Goal: Task Accomplishment & Management: Complete application form

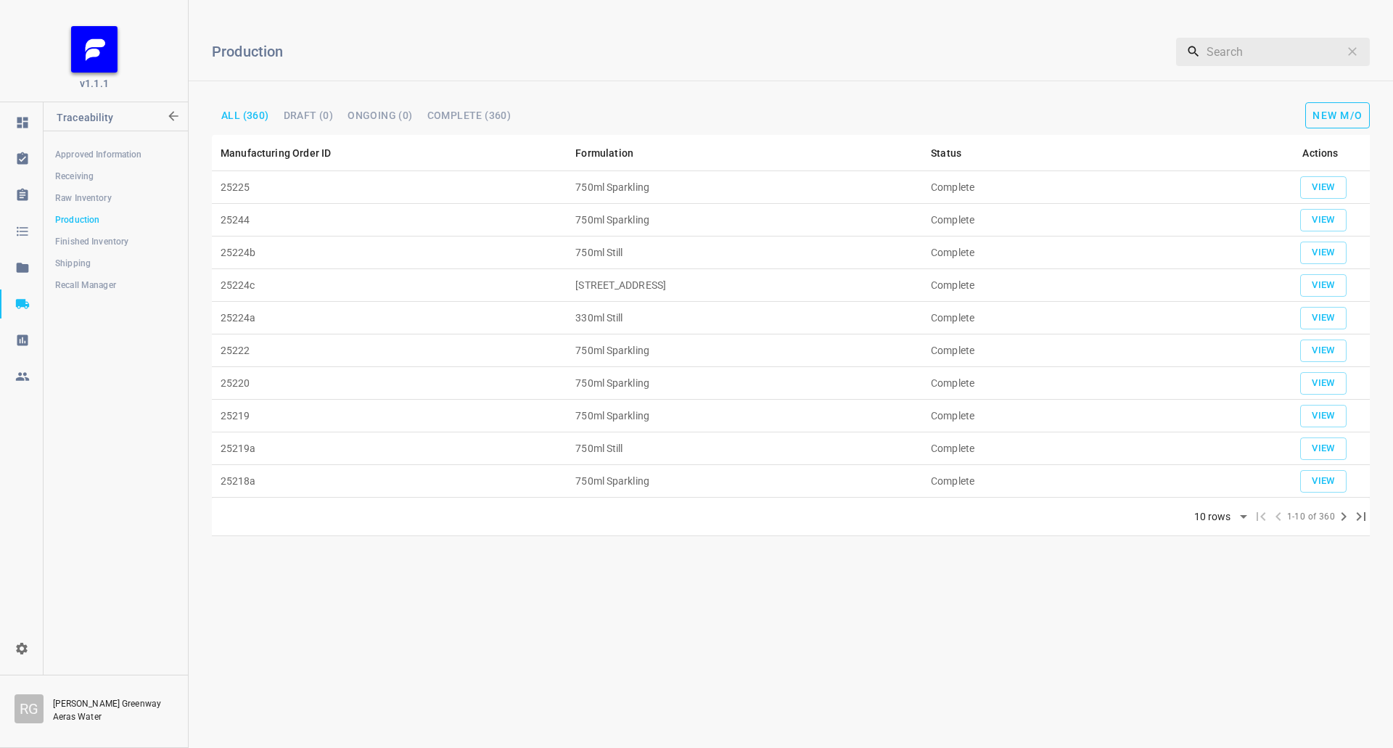
click at [1355, 110] on span "New M/O" at bounding box center [1337, 116] width 50 height 12
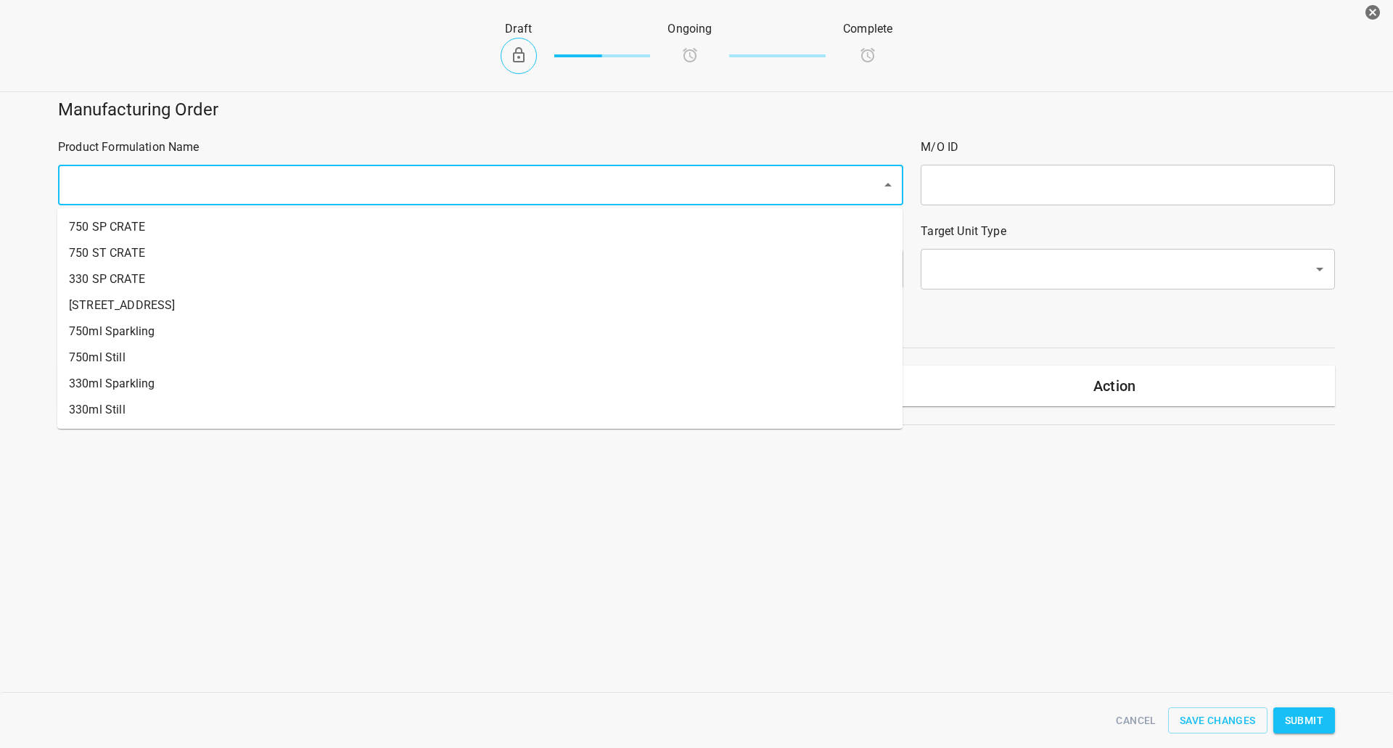
click at [365, 173] on input "text" at bounding box center [460, 185] width 791 height 28
click at [209, 318] on li "750ml Sparkling" at bounding box center [479, 331] width 845 height 26
type input "1"
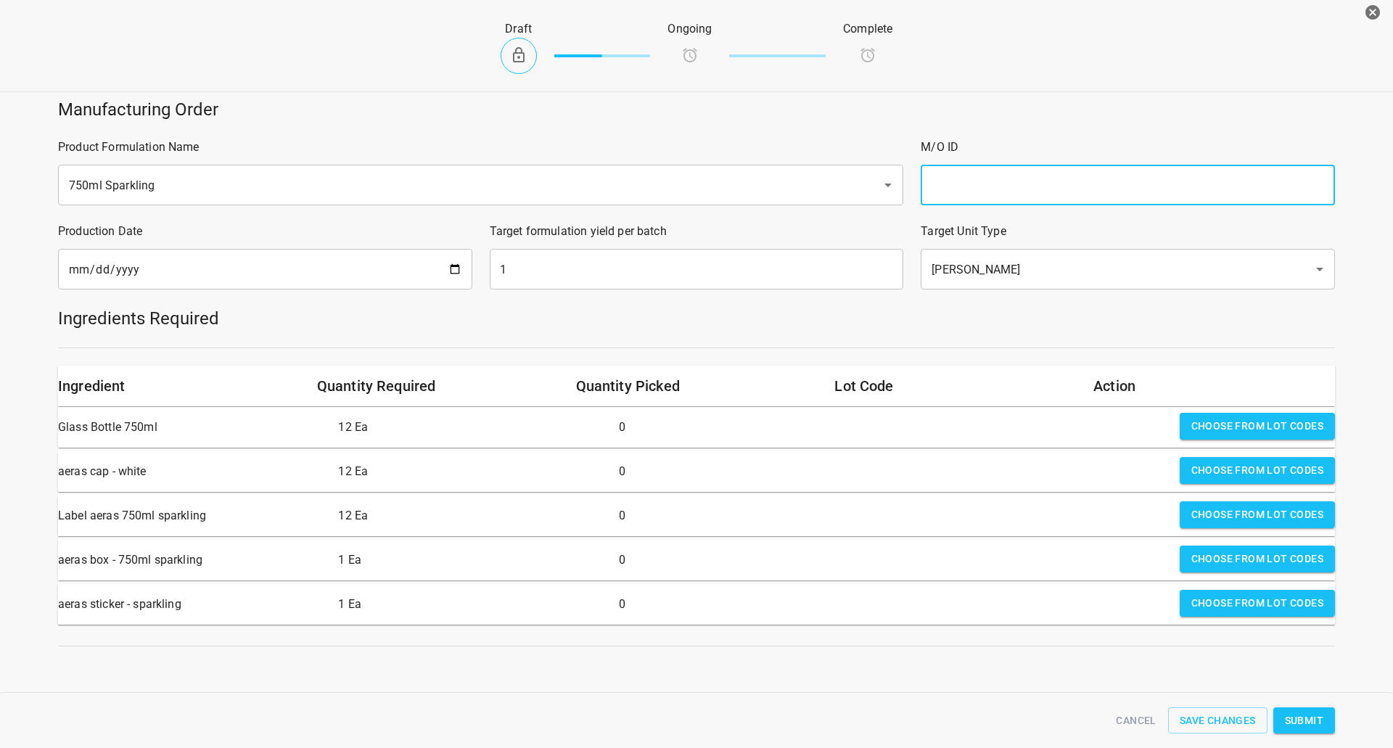
click at [1002, 187] on input "text" at bounding box center [1127, 185] width 414 height 41
type input "25226"
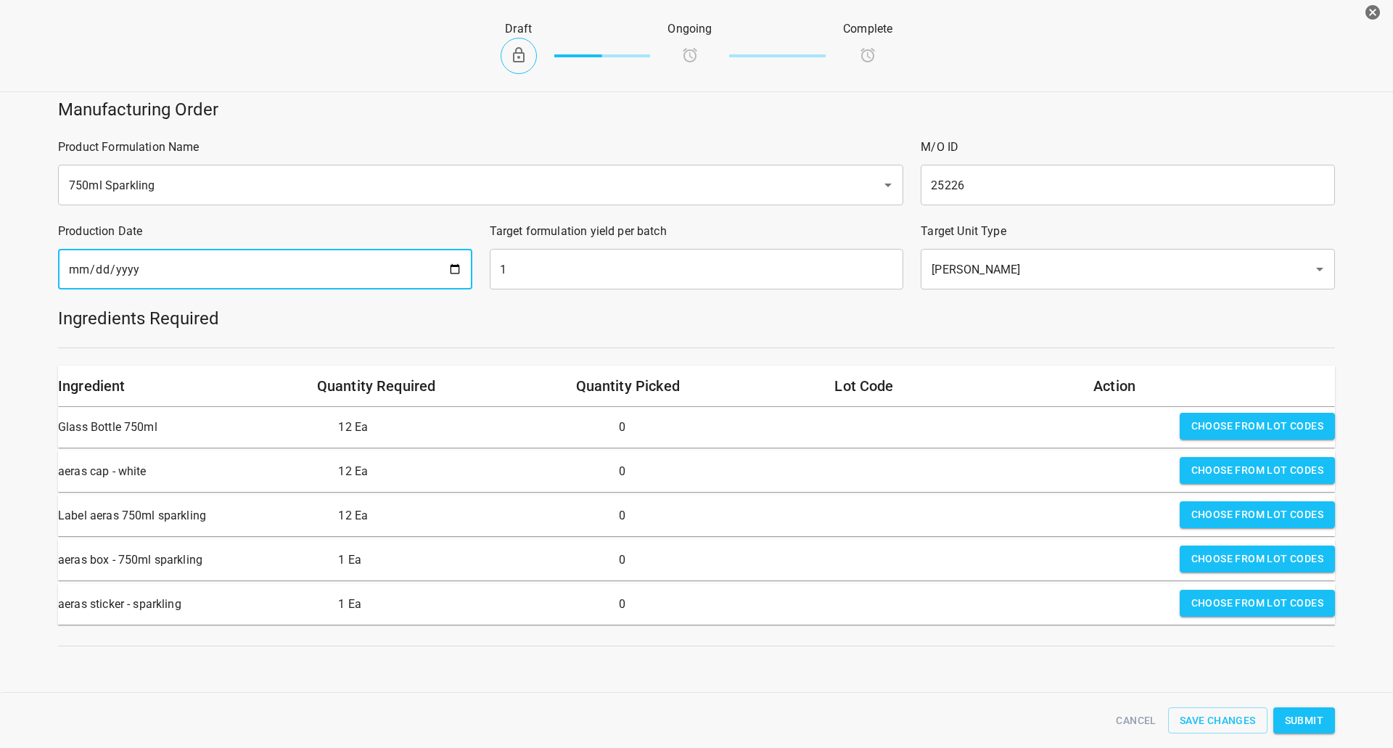
click at [450, 268] on input "[DATE]" at bounding box center [265, 269] width 414 height 41
type input "[DATE]"
click at [545, 263] on input "1" at bounding box center [697, 269] width 414 height 41
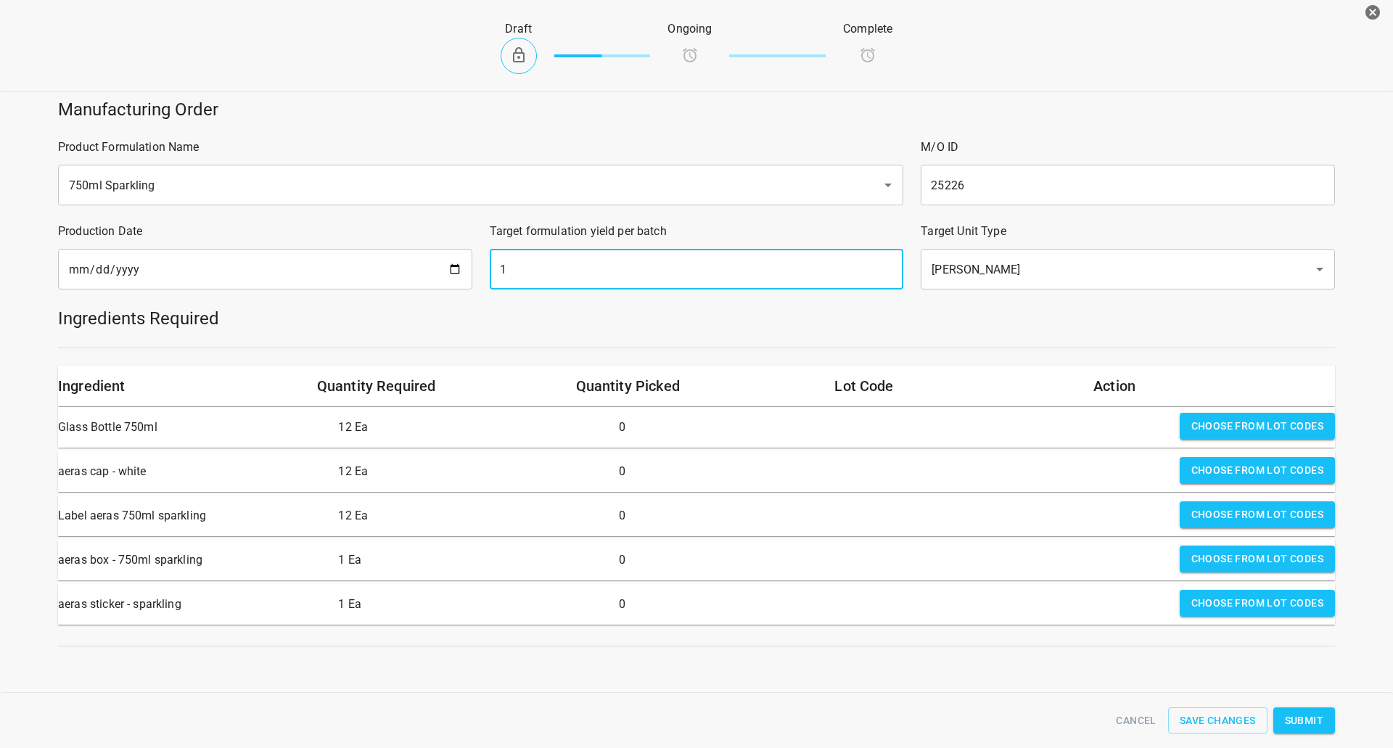
click at [545, 263] on input "1" at bounding box center [697, 269] width 414 height 41
click at [547, 263] on input "1" at bounding box center [697, 269] width 414 height 41
type input "2400"
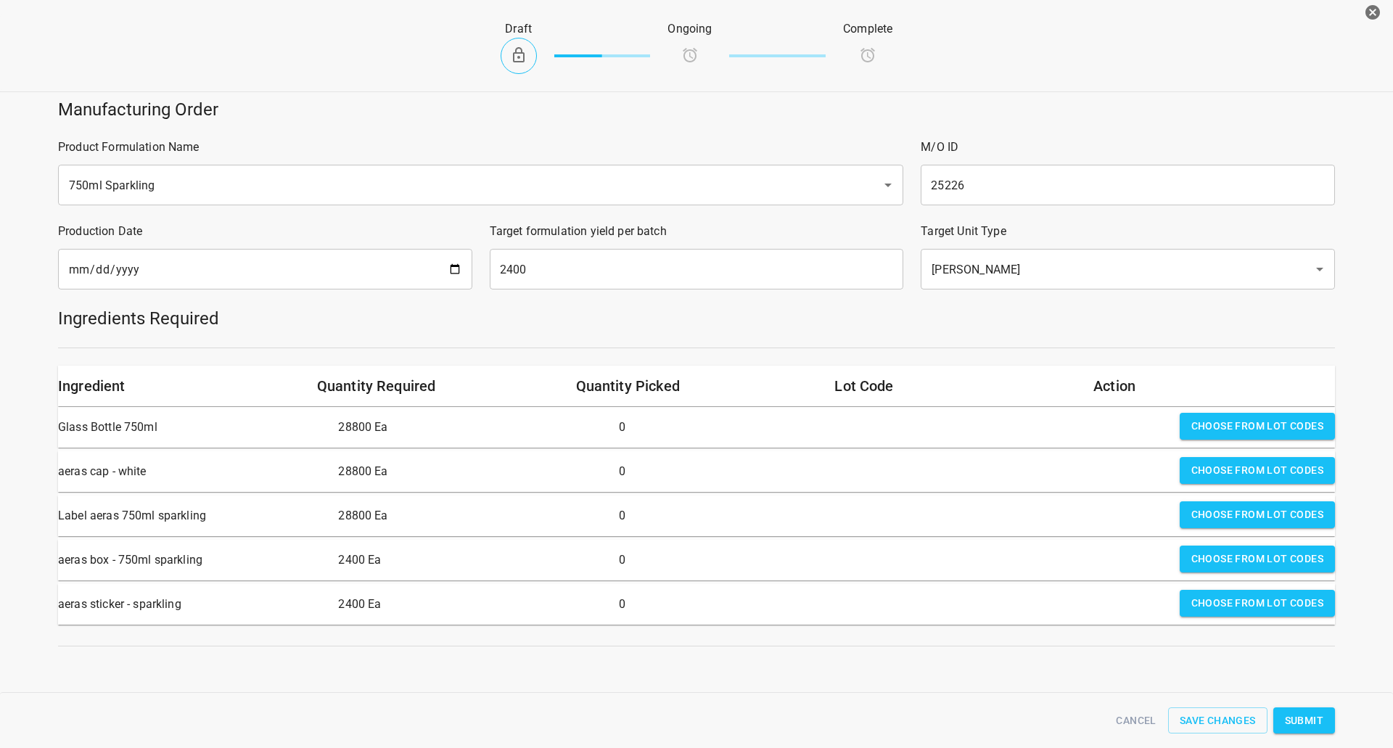
click at [1047, 324] on h5 "Ingredients Required" at bounding box center [696, 318] width 1277 height 23
click at [1235, 433] on span "Choose from lot codes" at bounding box center [1257, 426] width 132 height 18
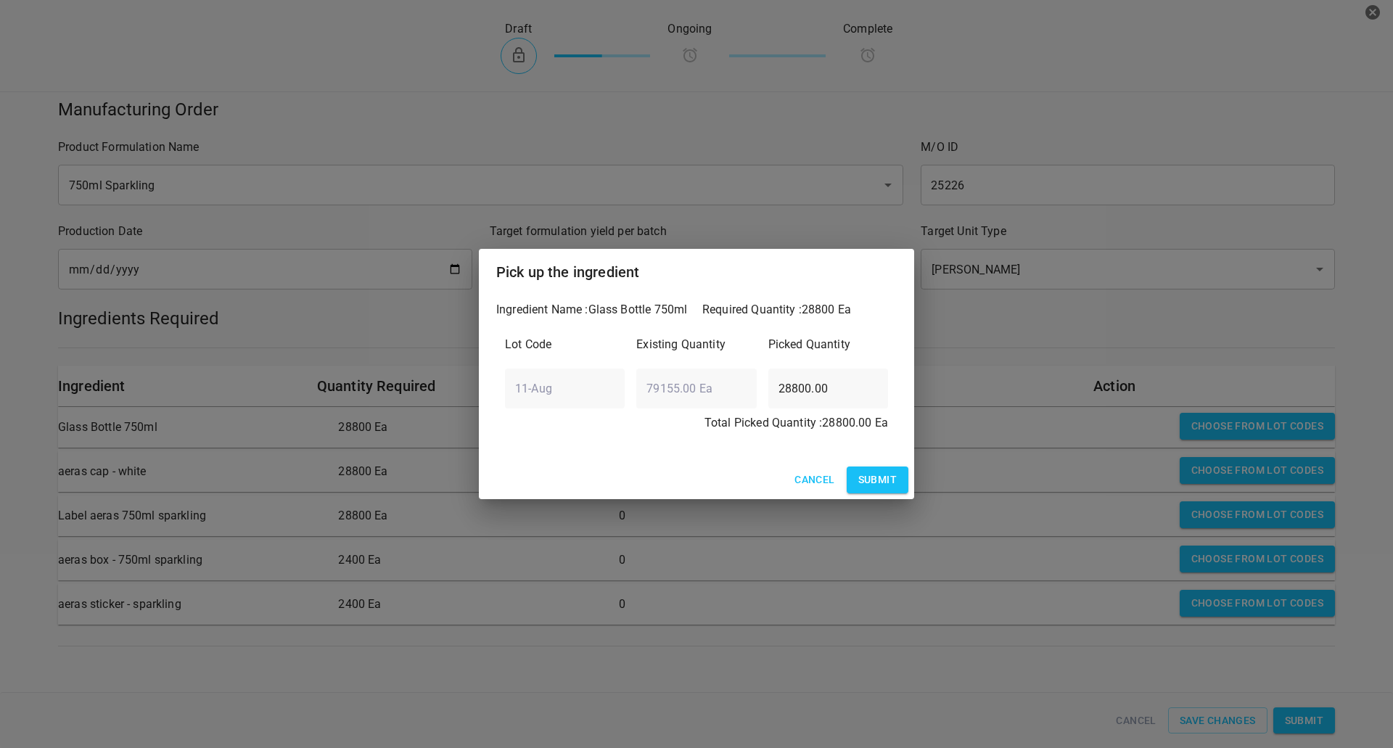
click at [879, 484] on span "Submit" at bounding box center [877, 480] width 38 height 18
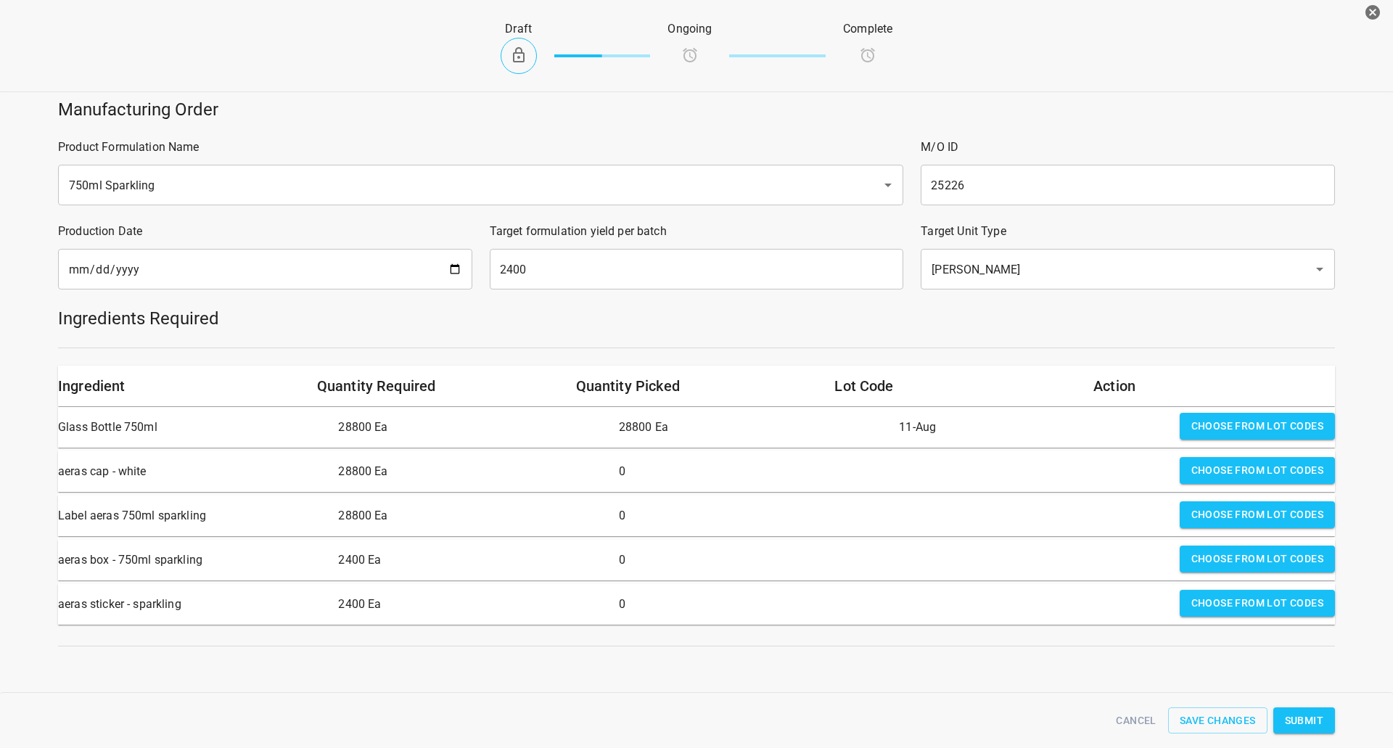
click at [1214, 464] on span "Choose from lot codes" at bounding box center [1257, 470] width 132 height 18
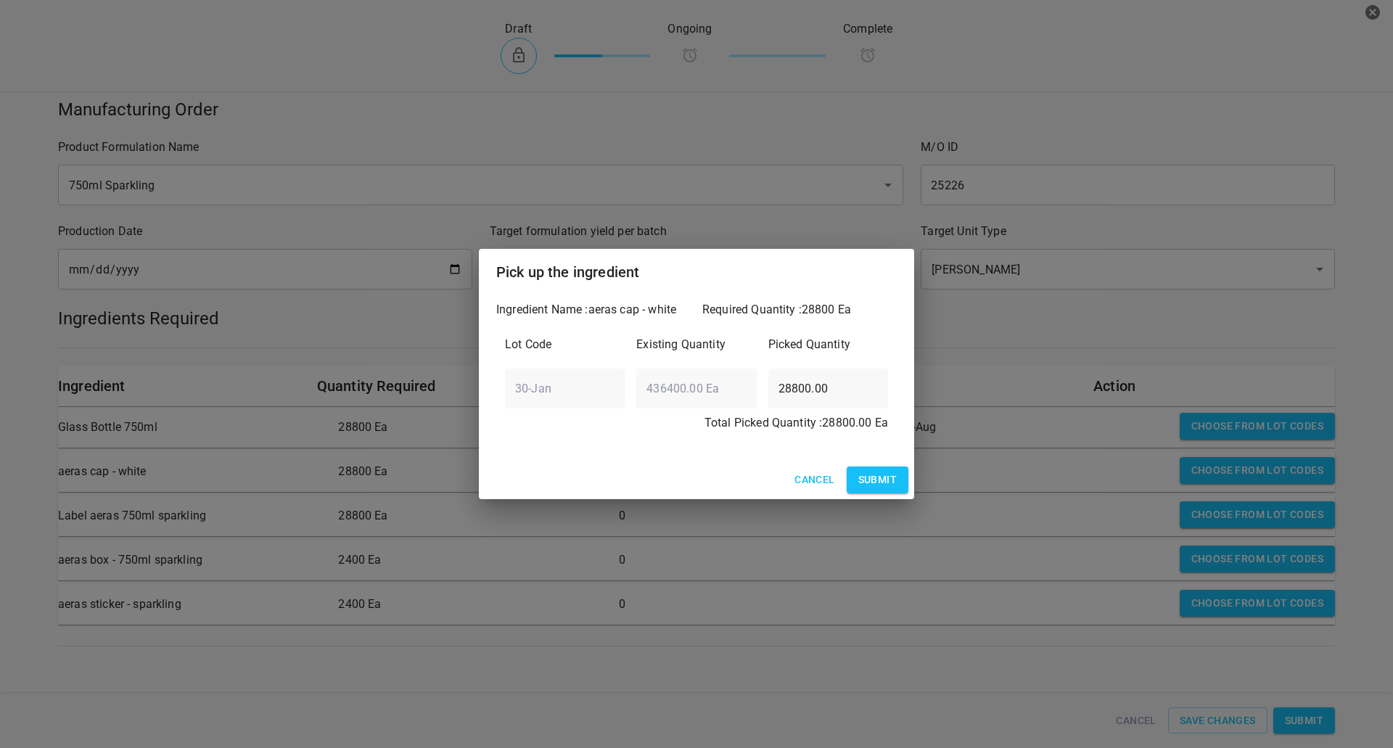
click at [890, 481] on span "Submit" at bounding box center [877, 480] width 38 height 18
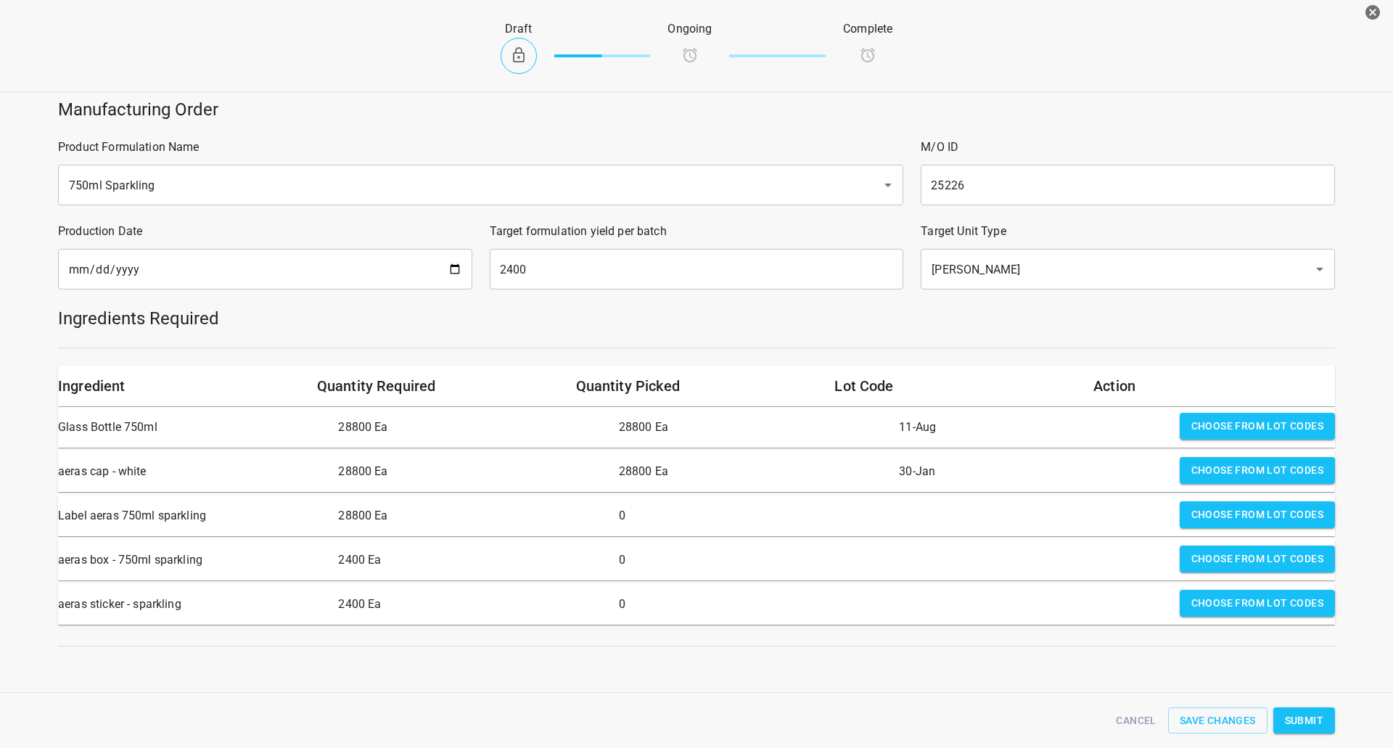
drag, startPoint x: 1227, startPoint y: 506, endPoint x: 935, endPoint y: 501, distance: 292.4
click at [1227, 506] on span "Choose from lot codes" at bounding box center [1257, 515] width 132 height 18
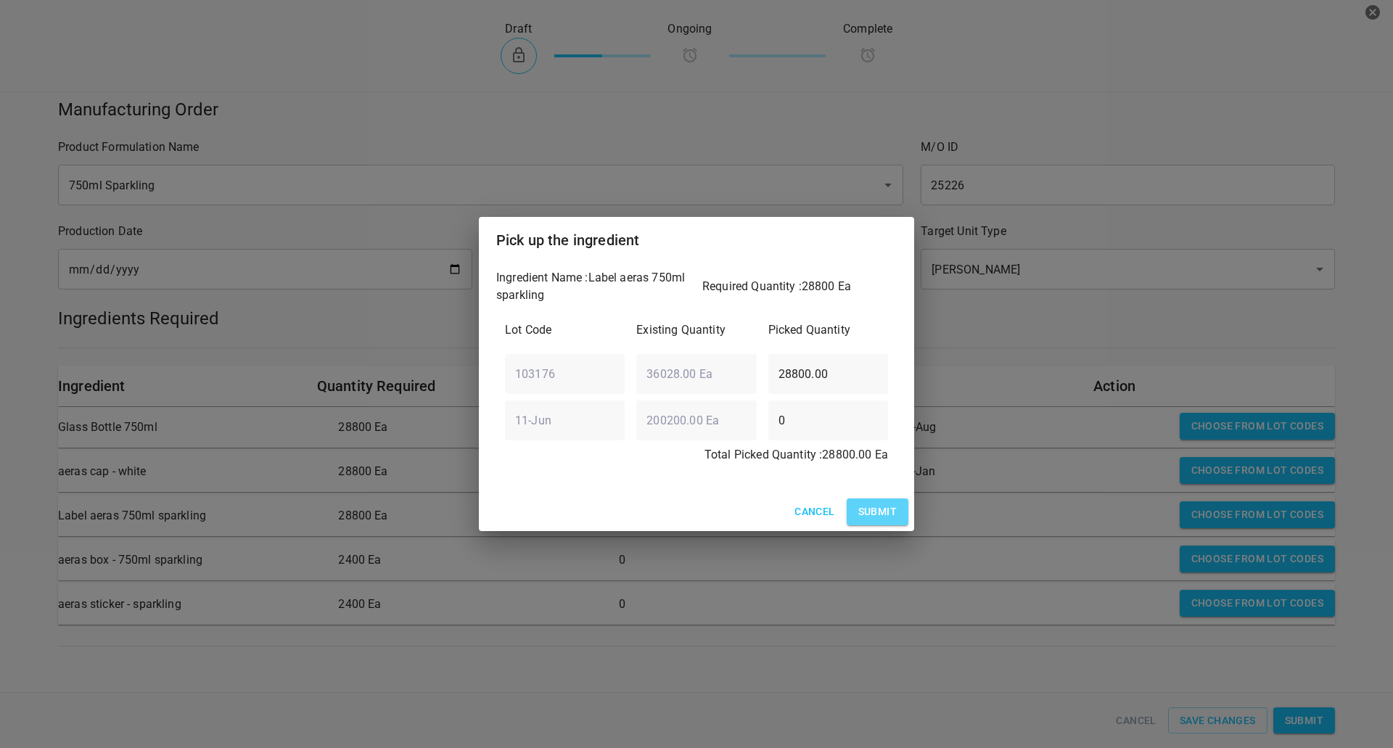
click at [865, 516] on span "Submit" at bounding box center [877, 512] width 38 height 18
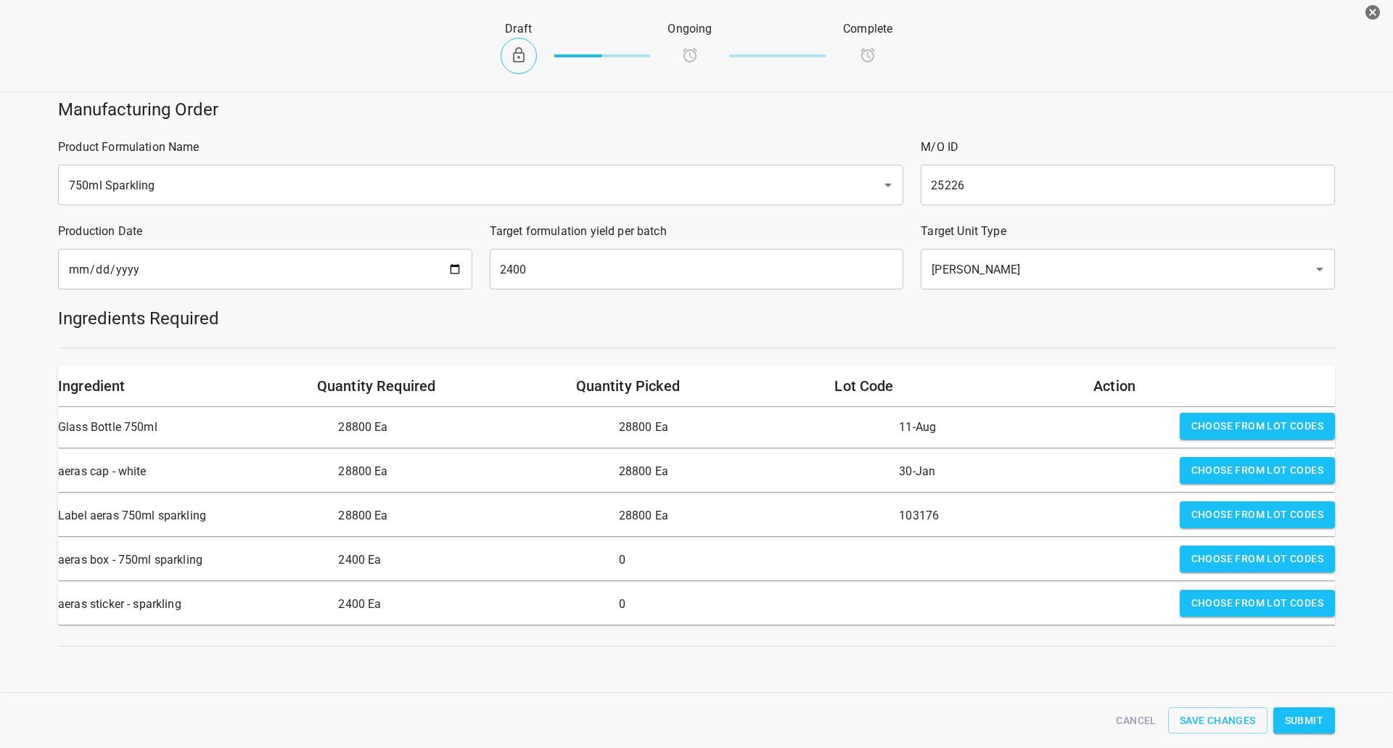
drag, startPoint x: 1279, startPoint y: 564, endPoint x: 1034, endPoint y: 567, distance: 244.5
click at [1277, 564] on span "Choose from lot codes" at bounding box center [1257, 559] width 132 height 18
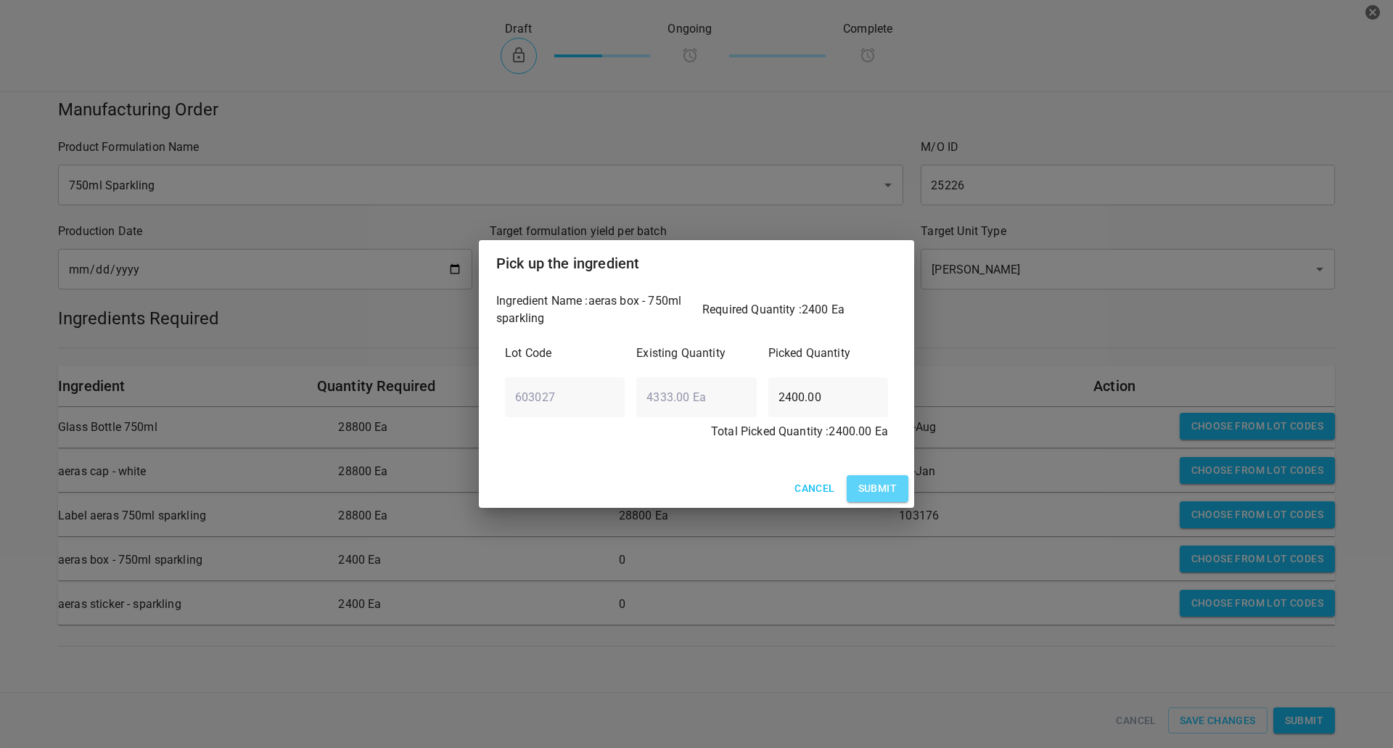
drag, startPoint x: 873, startPoint y: 493, endPoint x: 894, endPoint y: 503, distance: 24.3
click at [873, 492] on span "Submit" at bounding box center [877, 488] width 38 height 18
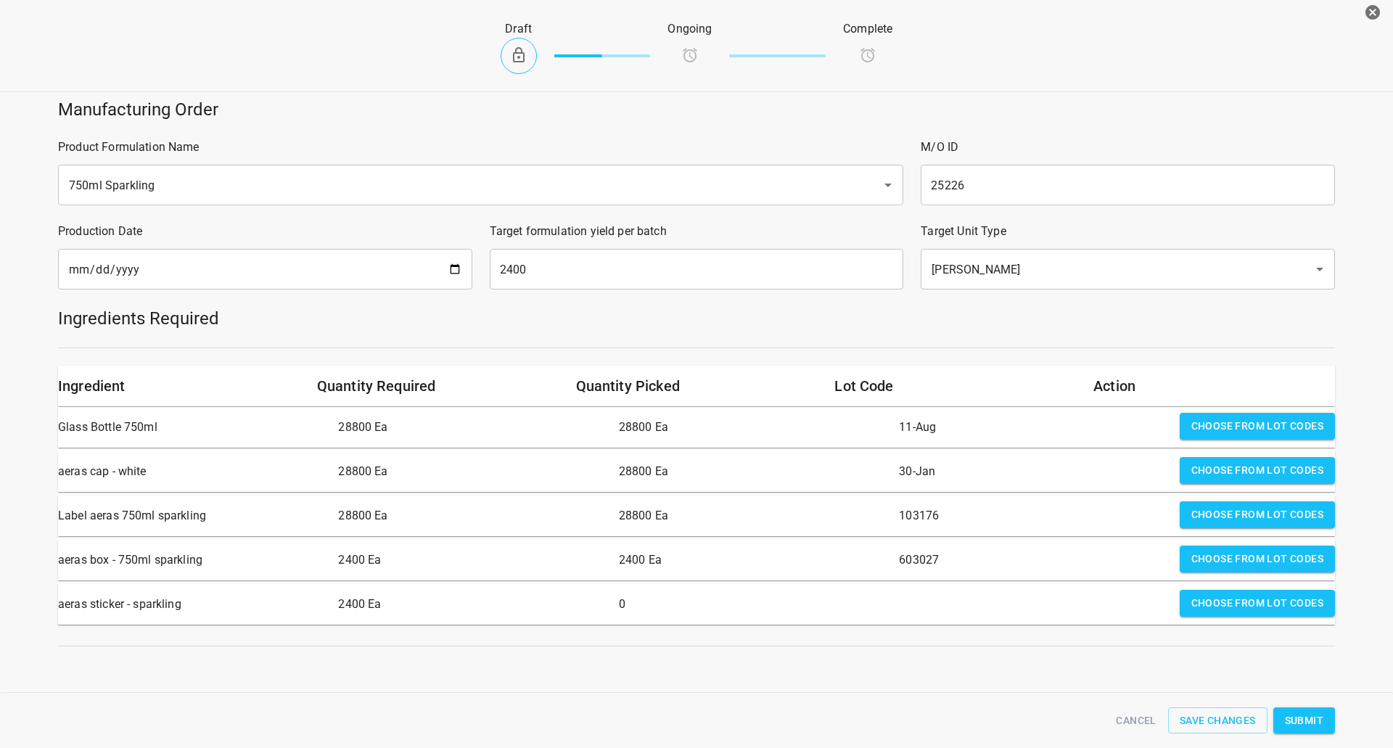
click at [1216, 601] on span "Choose from lot codes" at bounding box center [1257, 603] width 132 height 18
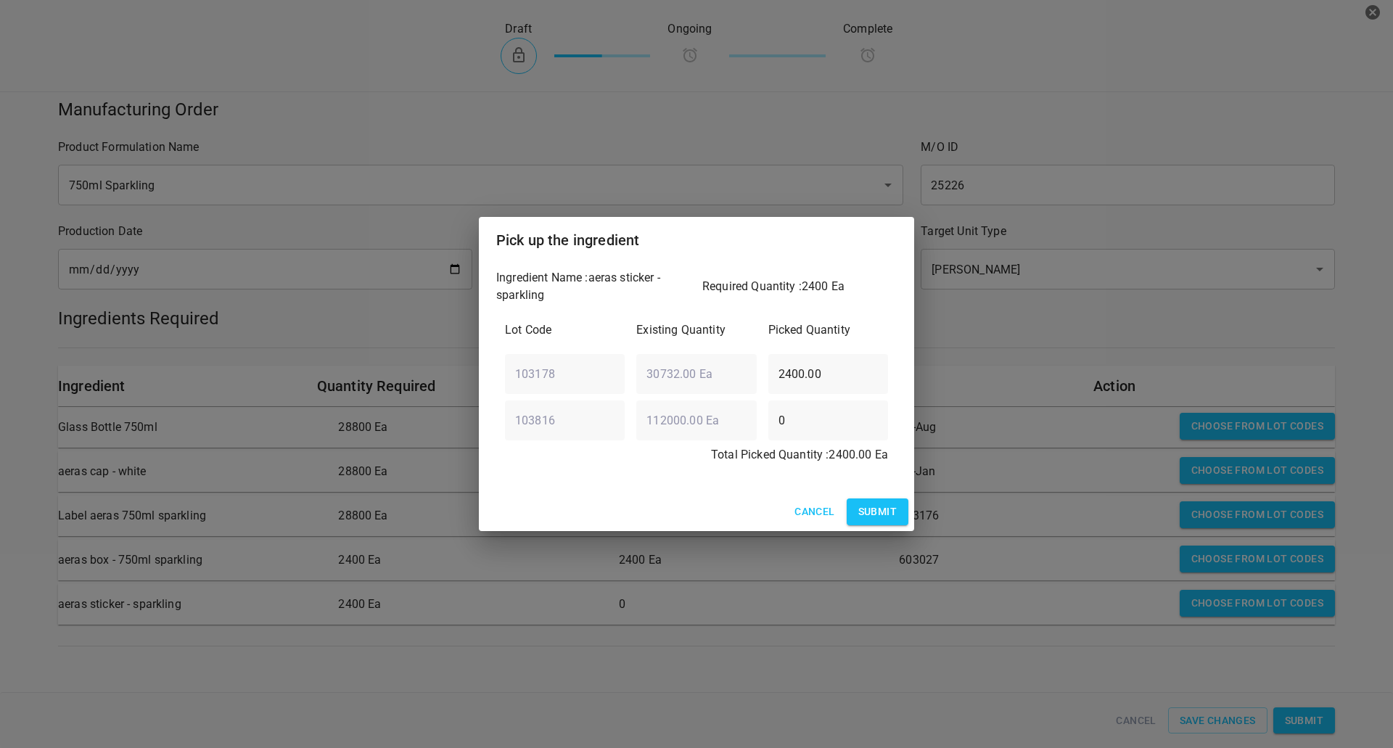
click at [869, 511] on span "Submit" at bounding box center [877, 512] width 38 height 18
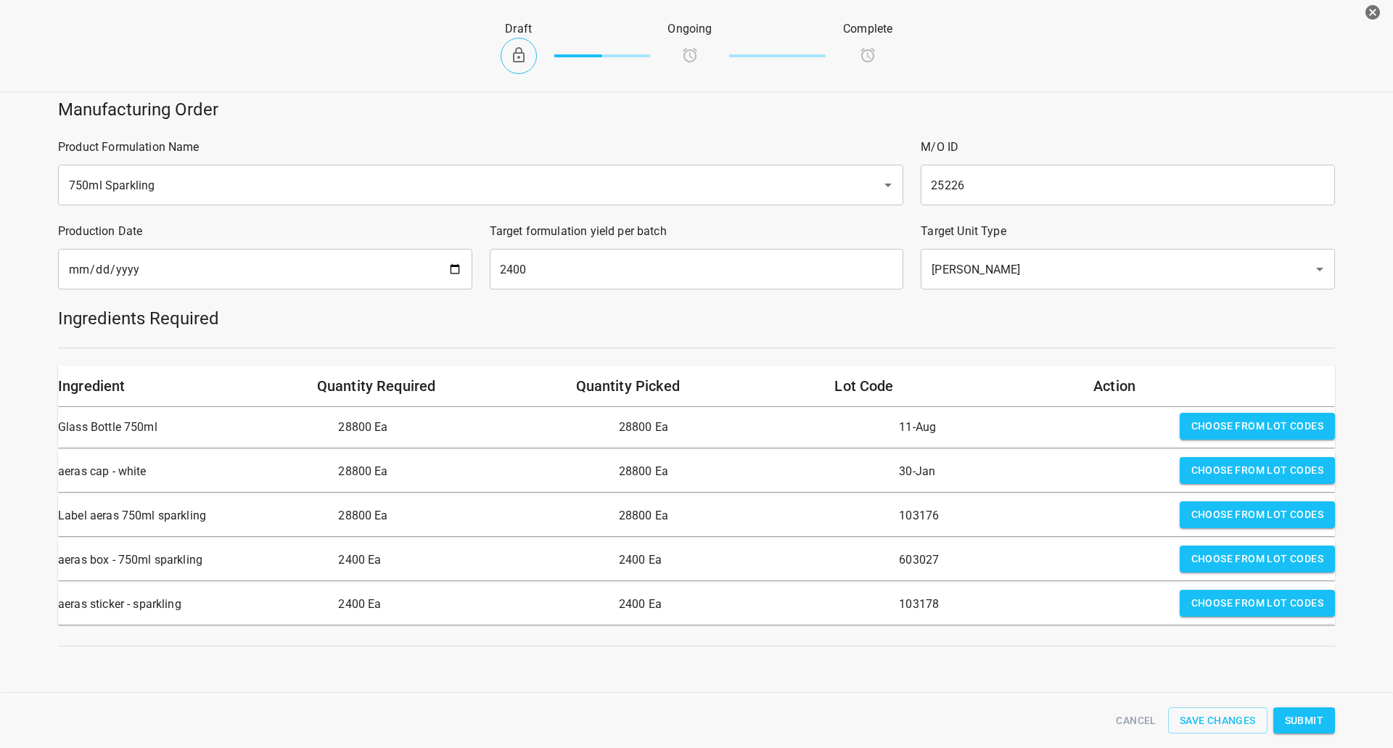
click at [1290, 713] on span "Submit" at bounding box center [1304, 721] width 38 height 18
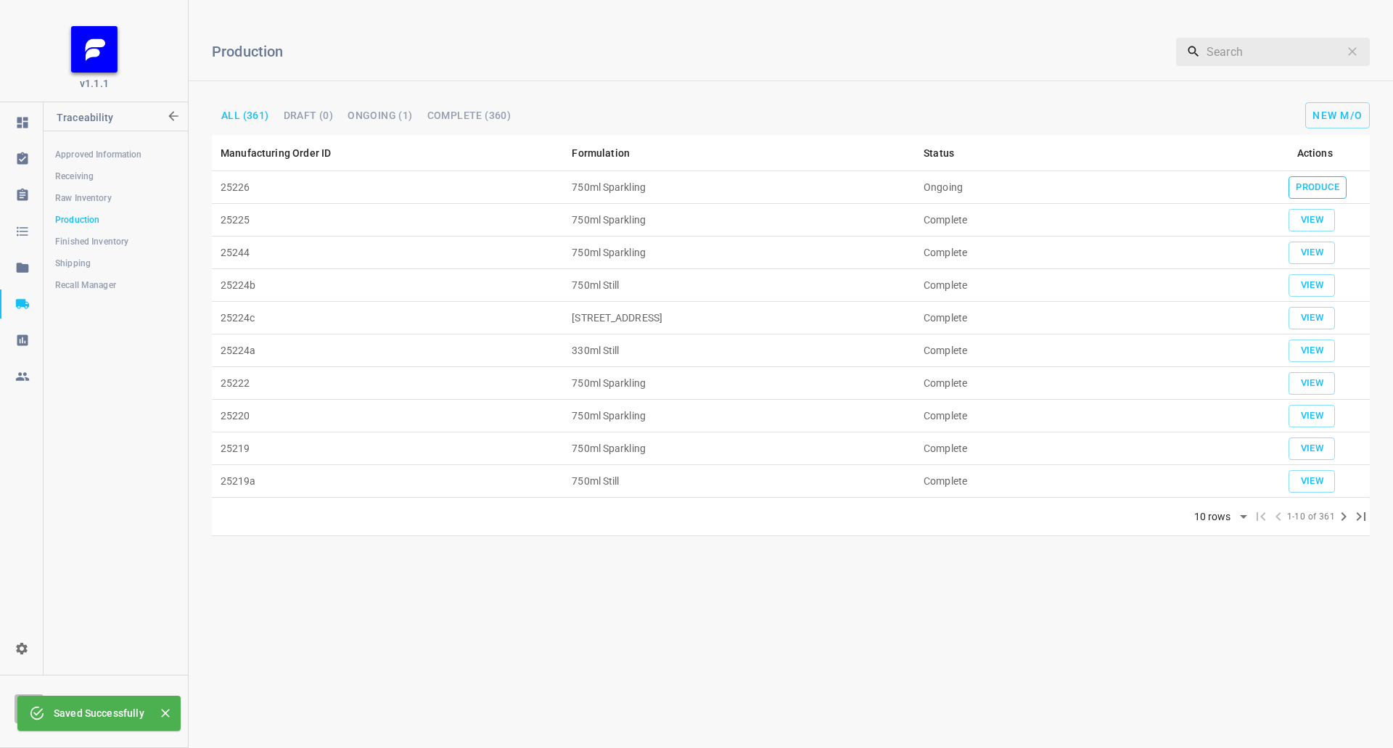
click at [1305, 184] on span "Produce" at bounding box center [1317, 187] width 44 height 17
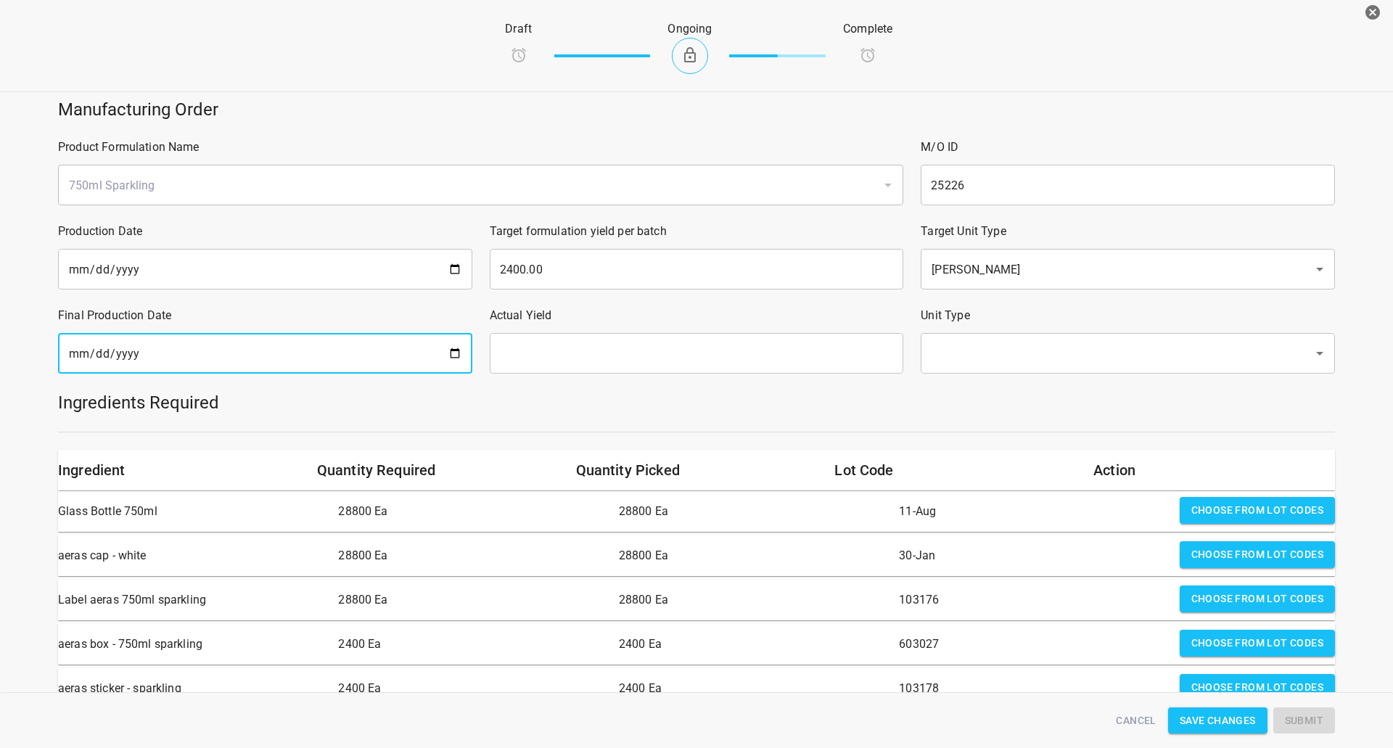
click at [292, 345] on input "date" at bounding box center [265, 353] width 414 height 41
click at [451, 350] on input "date" at bounding box center [265, 353] width 414 height 41
type input "[DATE]"
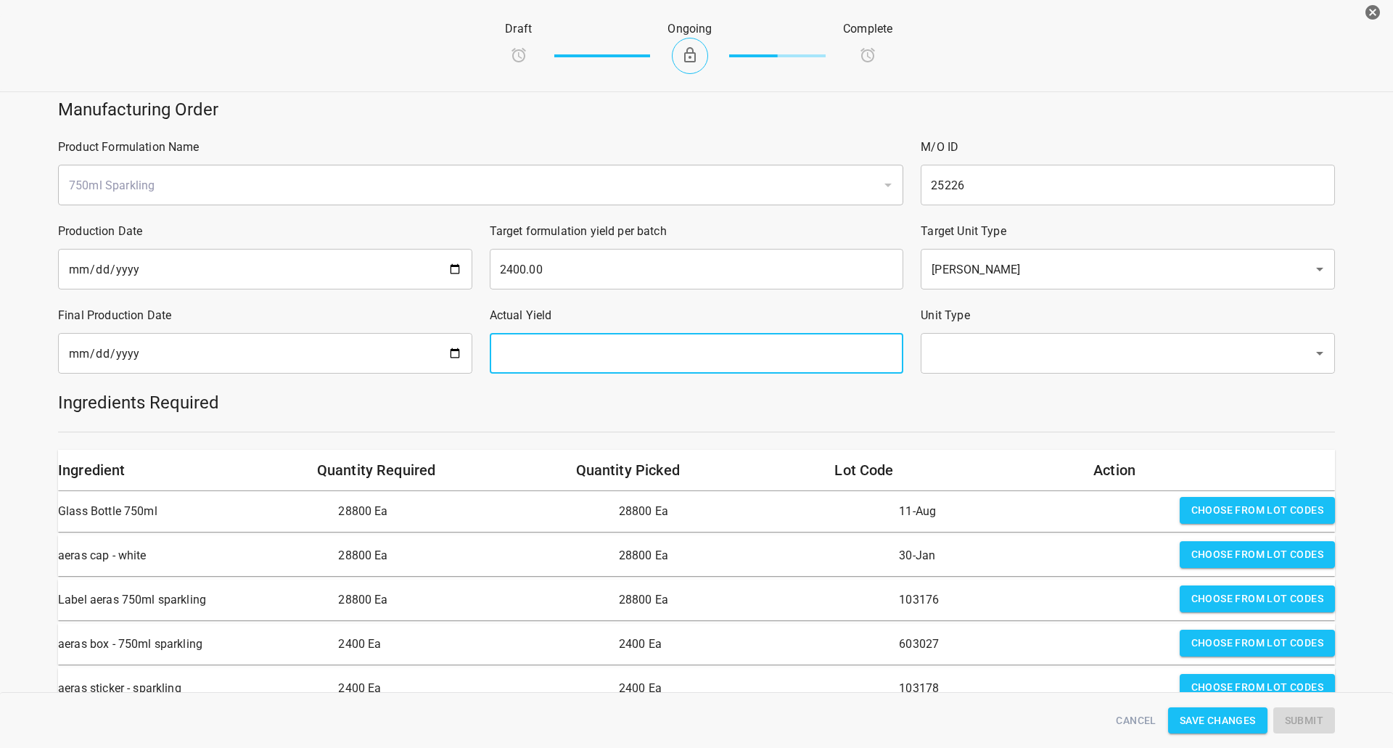
click at [696, 333] on input "text" at bounding box center [697, 353] width 414 height 41
type input "2400"
drag, startPoint x: 973, startPoint y: 361, endPoint x: 944, endPoint y: 426, distance: 70.8
click at [974, 361] on input "text" at bounding box center [1107, 353] width 361 height 28
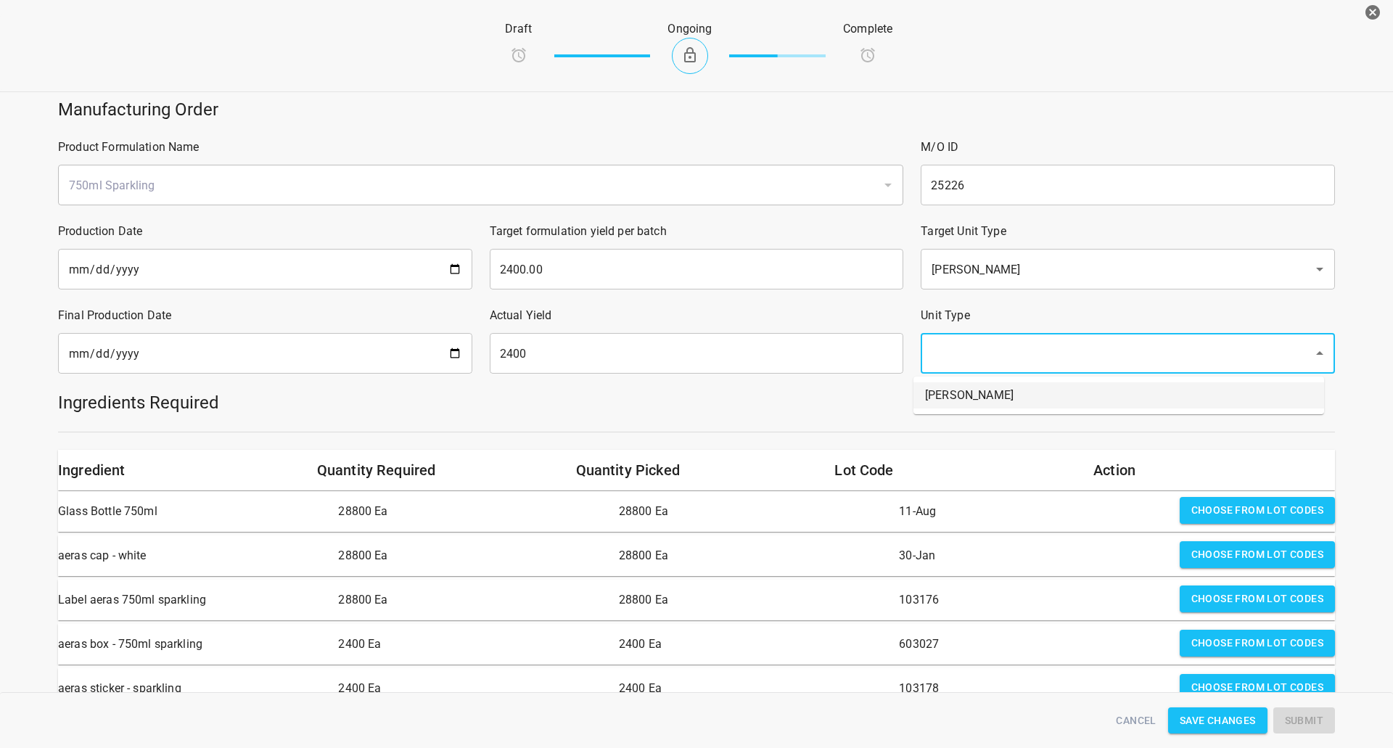
click at [961, 400] on li "[PERSON_NAME]" at bounding box center [1118, 395] width 411 height 26
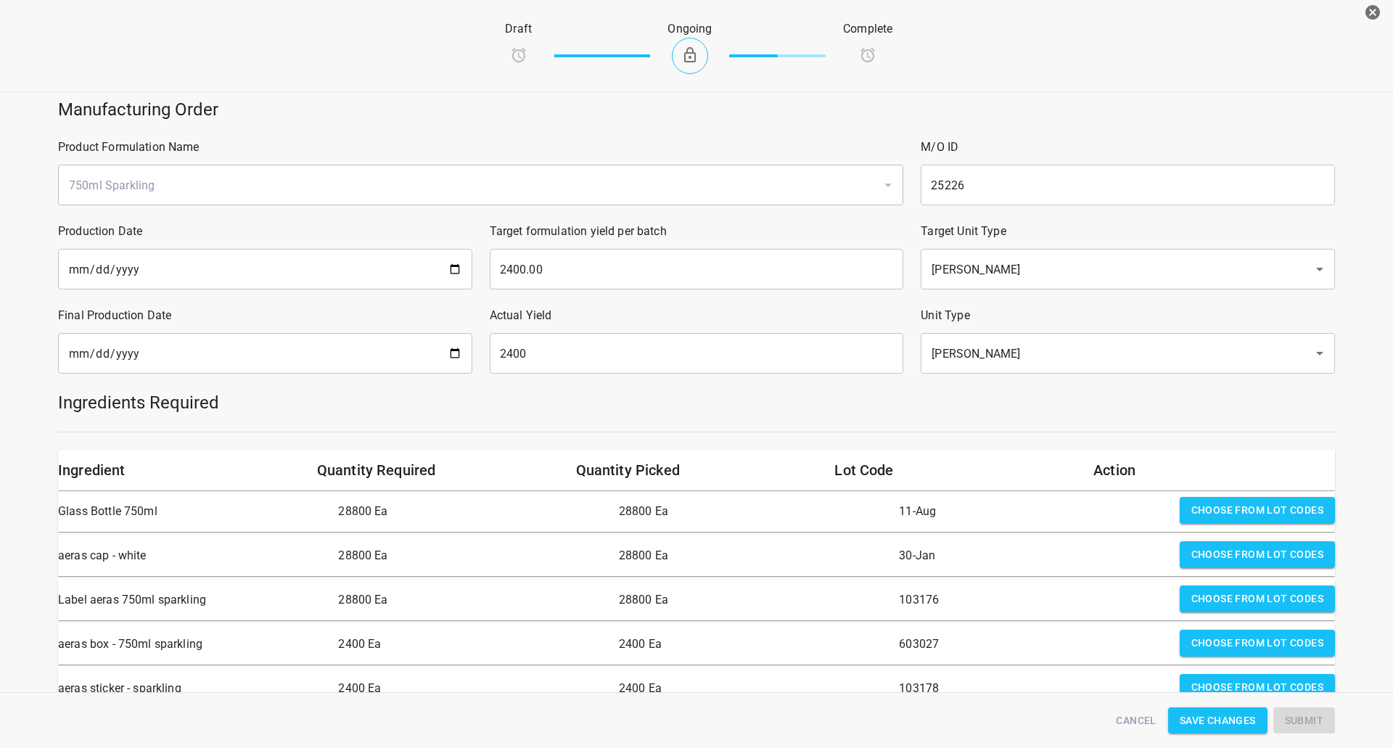
click at [936, 416] on div "Ingredients Required" at bounding box center [696, 402] width 1294 height 41
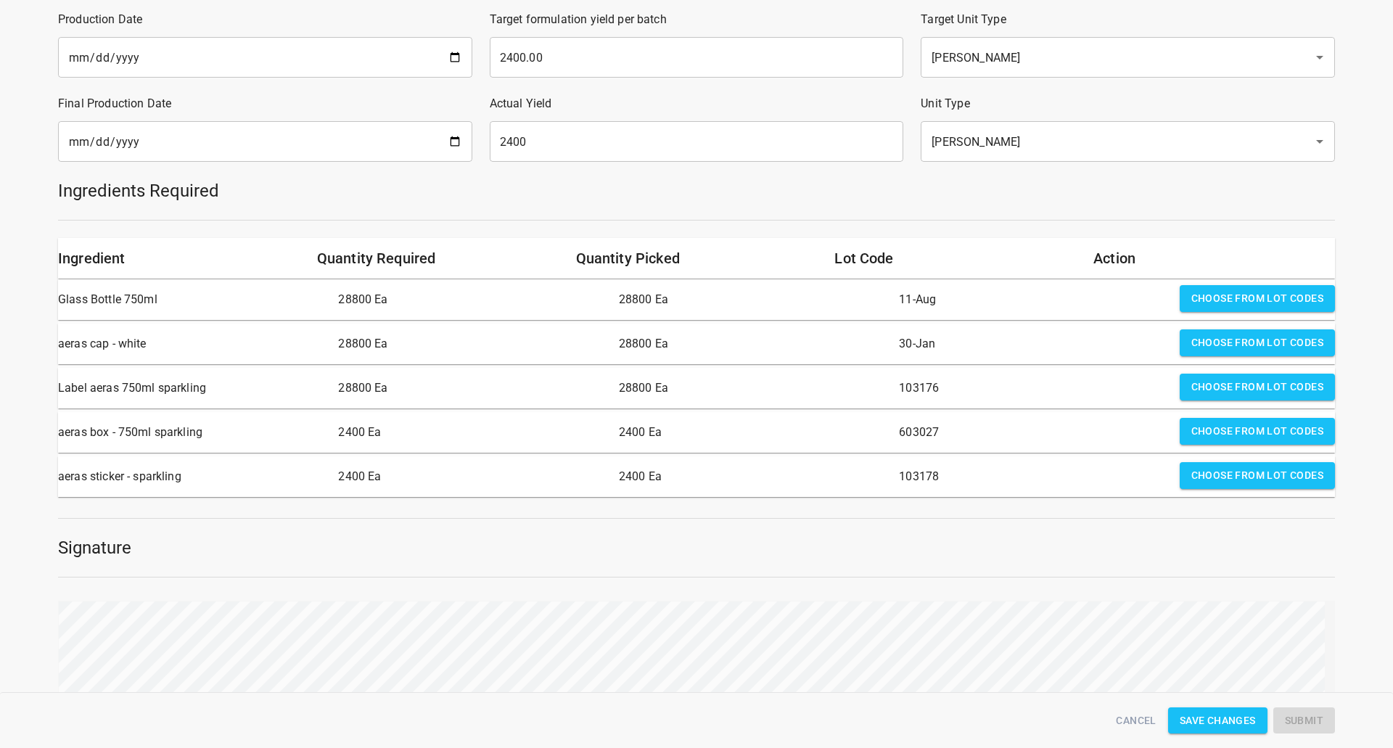
scroll to position [290, 0]
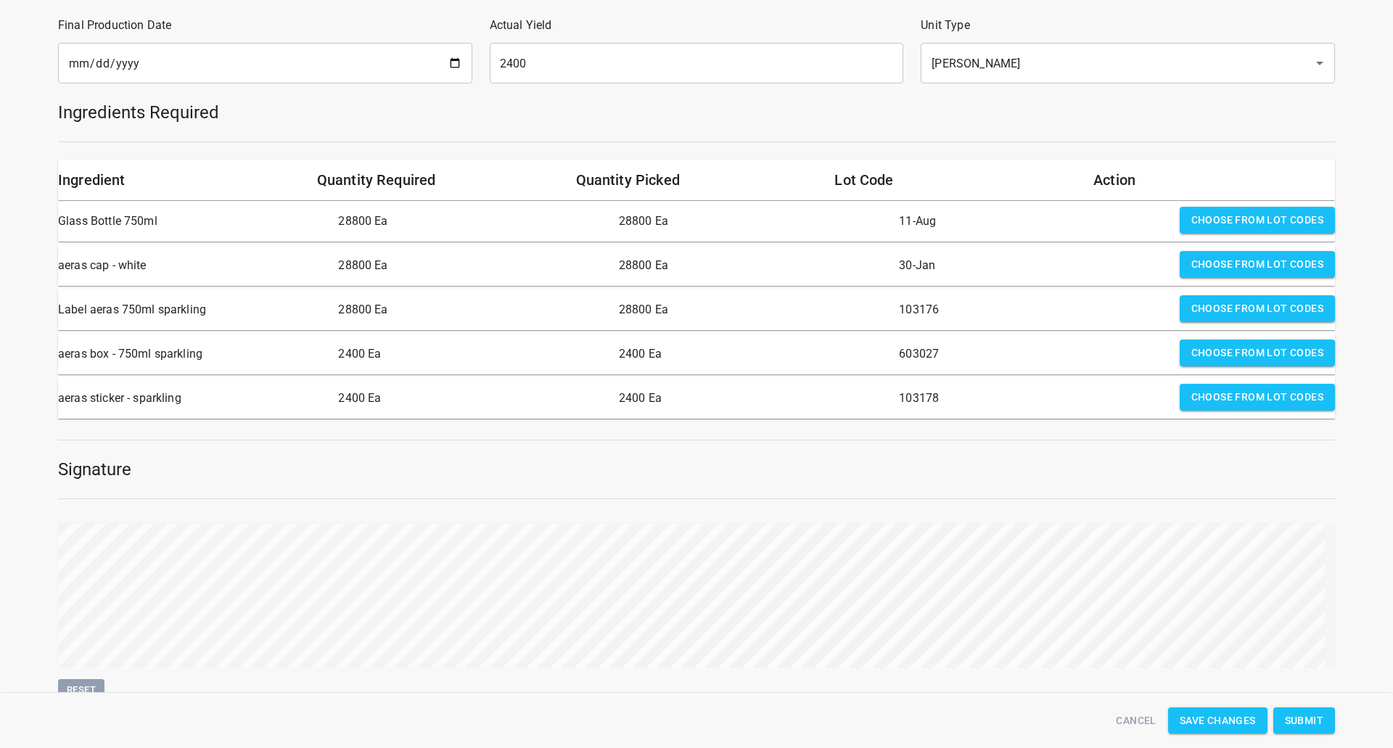
click at [1303, 728] on span "Submit" at bounding box center [1304, 721] width 38 height 18
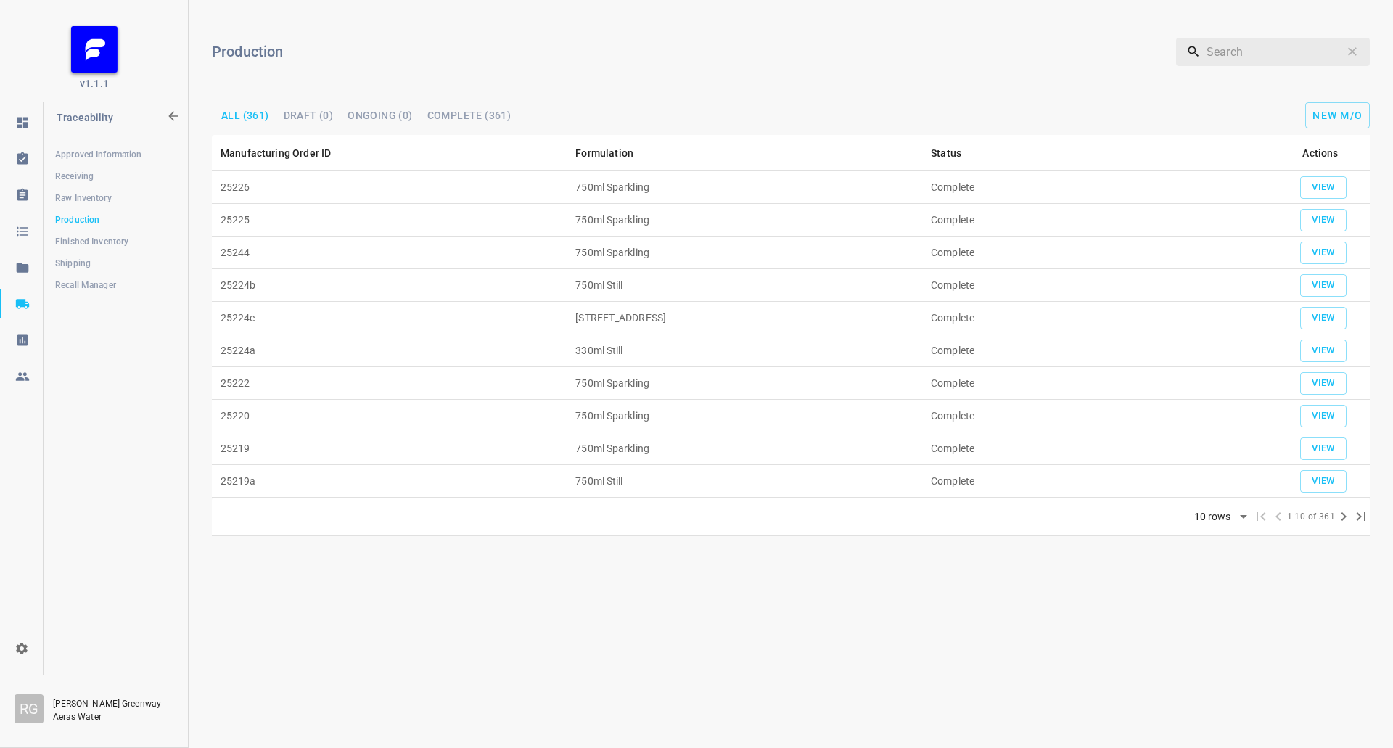
click at [69, 262] on span "Shipping" at bounding box center [115, 263] width 120 height 15
